Goal: Contribute content: Add original content to the website for others to see

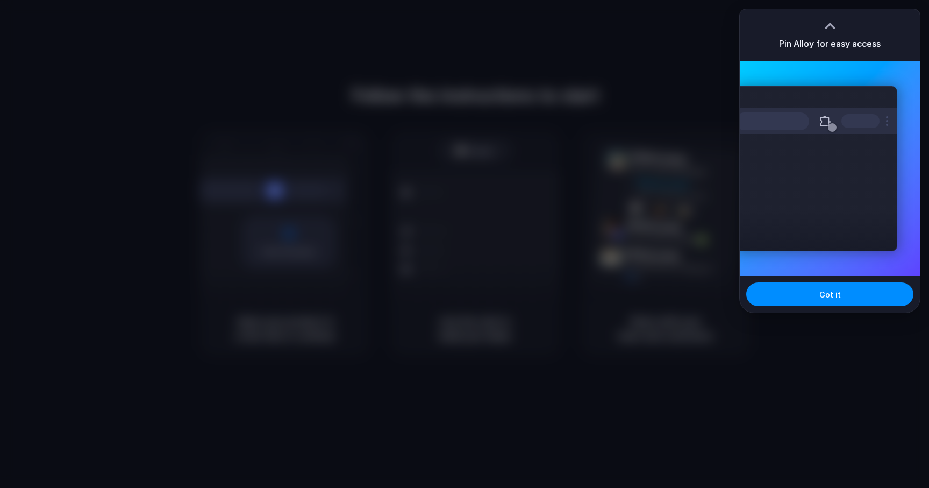
click at [801, 210] on div "Extensions Alloy · AI Prototyping for..." at bounding box center [816, 168] width 162 height 165
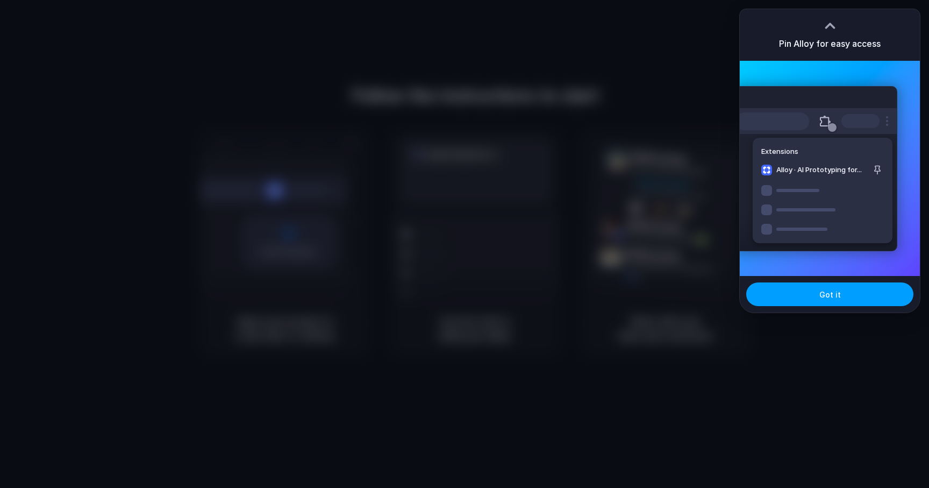
click at [805, 294] on button "Got it" at bounding box center [829, 294] width 167 height 24
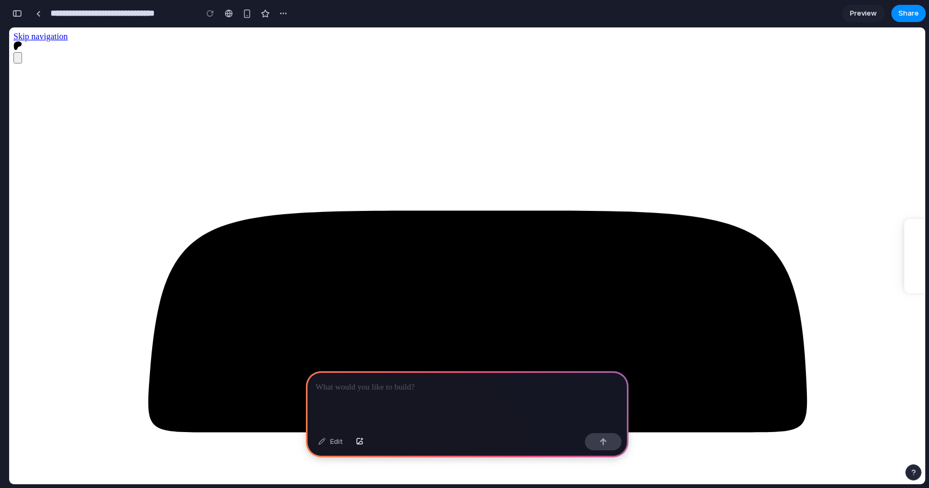
click at [497, 400] on div at bounding box center [467, 400] width 323 height 58
click at [444, 393] on p at bounding box center [467, 387] width 303 height 13
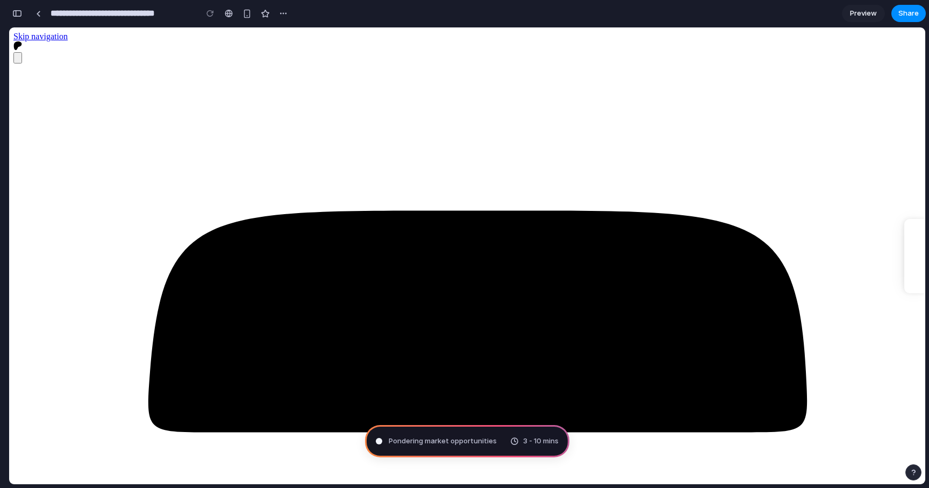
type textarea "*"
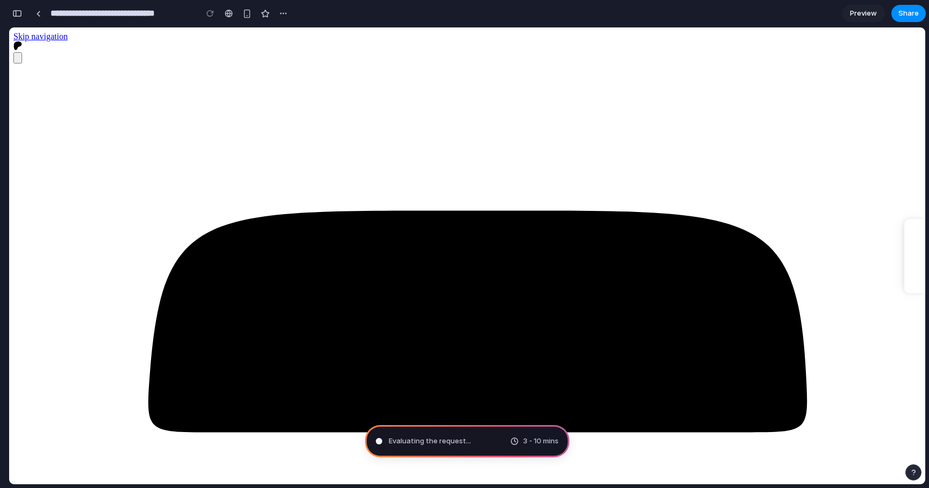
scroll to position [238, 0]
click at [496, 444] on div "Summoning spirits . 3 - 10 mins" at bounding box center [467, 441] width 204 height 32
click at [15, 10] on div "button" at bounding box center [17, 14] width 10 height 8
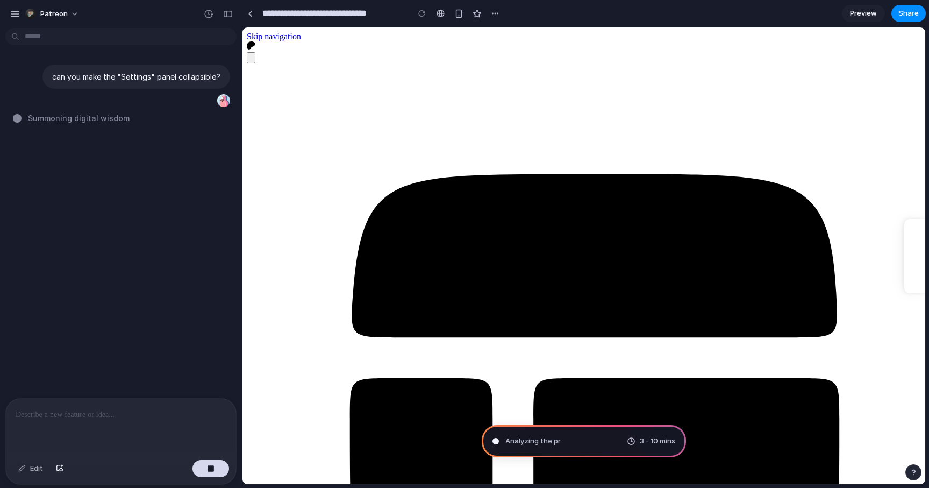
type input "**********"
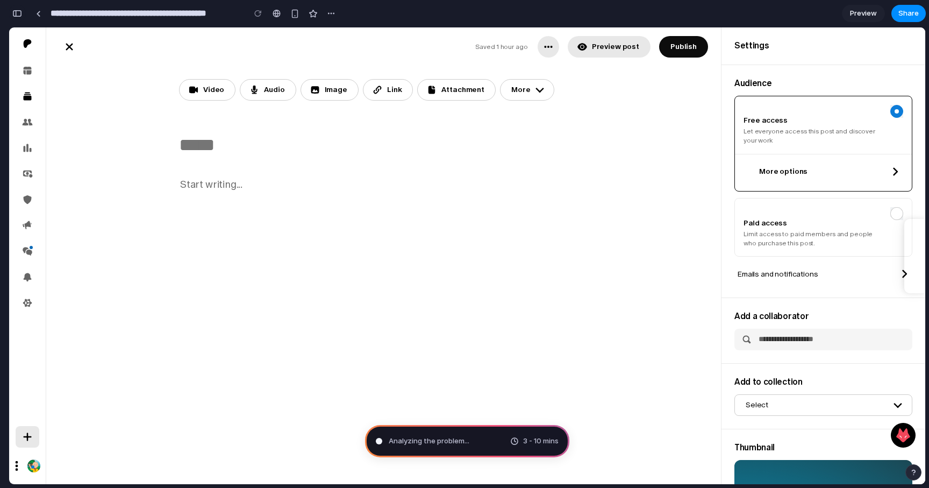
click at [16, 12] on div "button" at bounding box center [17, 14] width 10 height 8
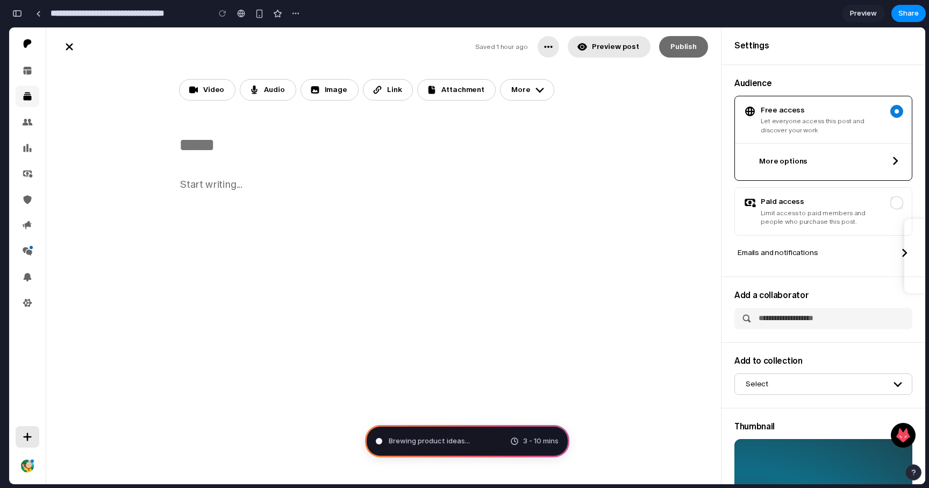
click at [13, 10] on div "button" at bounding box center [17, 14] width 10 height 8
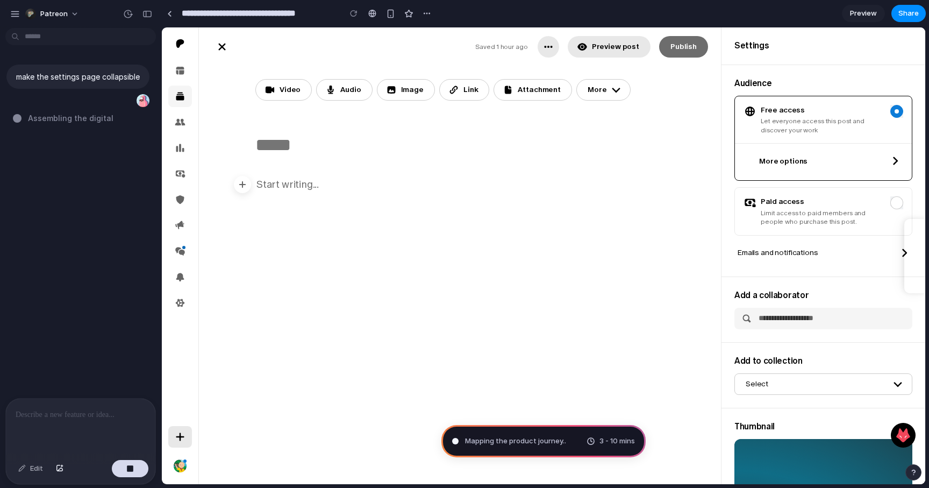
type input "**********"
